Goal: Check status: Check status

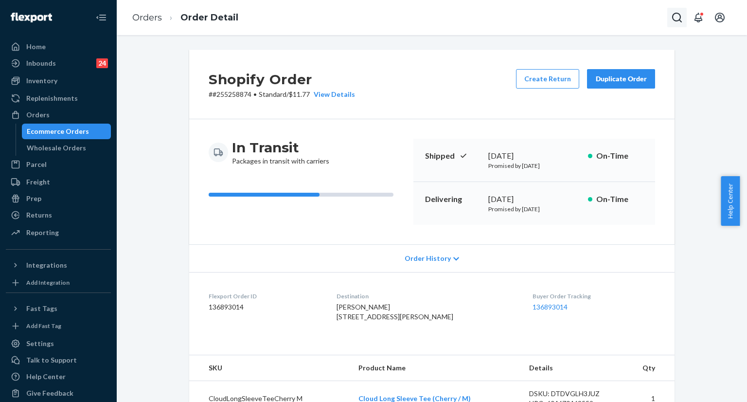
click at [671, 16] on icon "Open Search Box" at bounding box center [677, 18] width 12 height 12
click at [614, 18] on input "Search Input" at bounding box center [605, 18] width 120 height 10
type input "[DATE]"
drag, startPoint x: 547, startPoint y: 20, endPoint x: 578, endPoint y: 16, distance: 31.4
click at [578, 16] on input "[DATE]" at bounding box center [605, 18] width 120 height 10
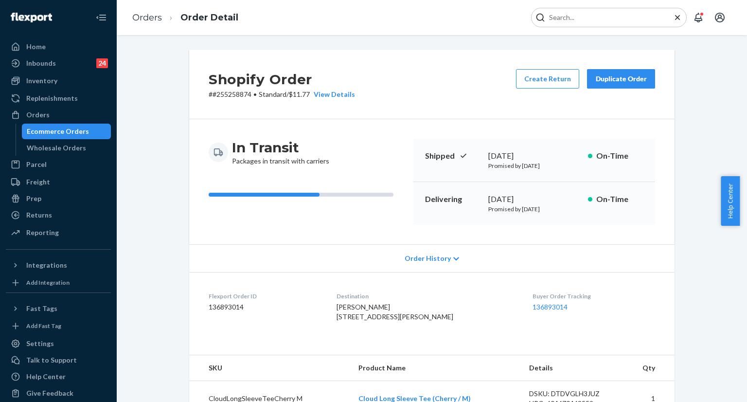
click at [584, 22] on input "Search Input" at bounding box center [605, 18] width 120 height 10
paste input "#253887586 Complete"
drag, startPoint x: 590, startPoint y: 17, endPoint x: 623, endPoint y: 16, distance: 32.6
click at [623, 16] on input "#253887586 Complete" at bounding box center [605, 18] width 120 height 10
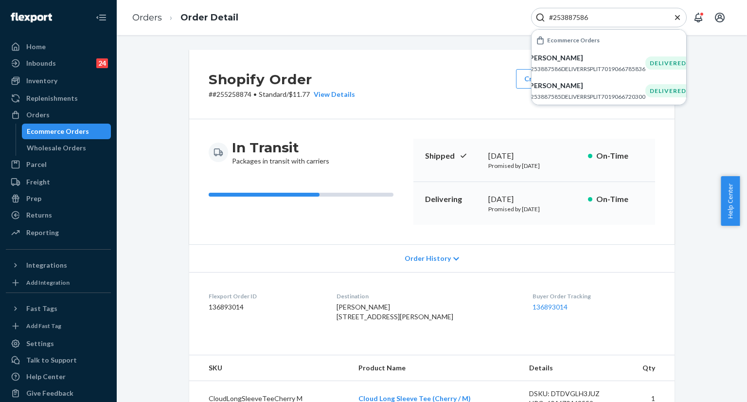
click at [604, 19] on input "#253887586" at bounding box center [605, 18] width 120 height 10
type input "#253887586"
click at [564, 60] on p "[PERSON_NAME]" at bounding box center [586, 58] width 118 height 10
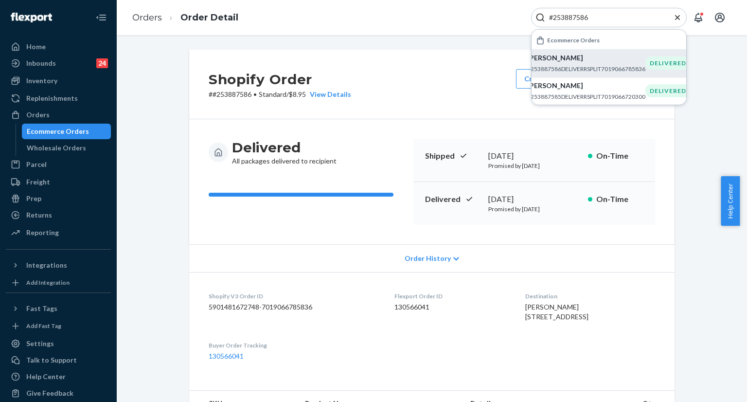
click at [678, 19] on icon "Close Search" at bounding box center [678, 18] width 10 height 10
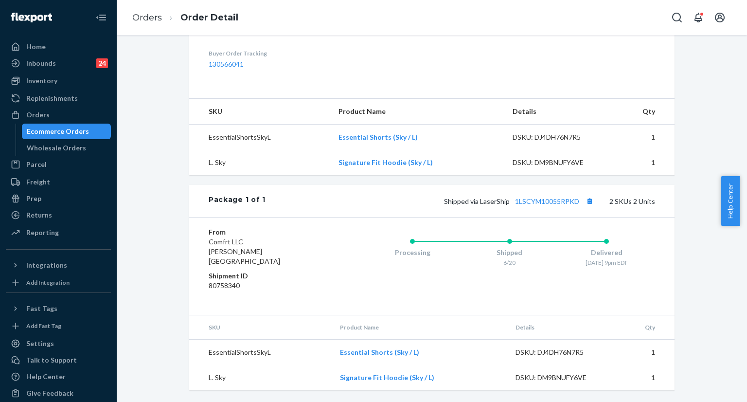
scroll to position [301, 0]
